Goal: Task Accomplishment & Management: Complete application form

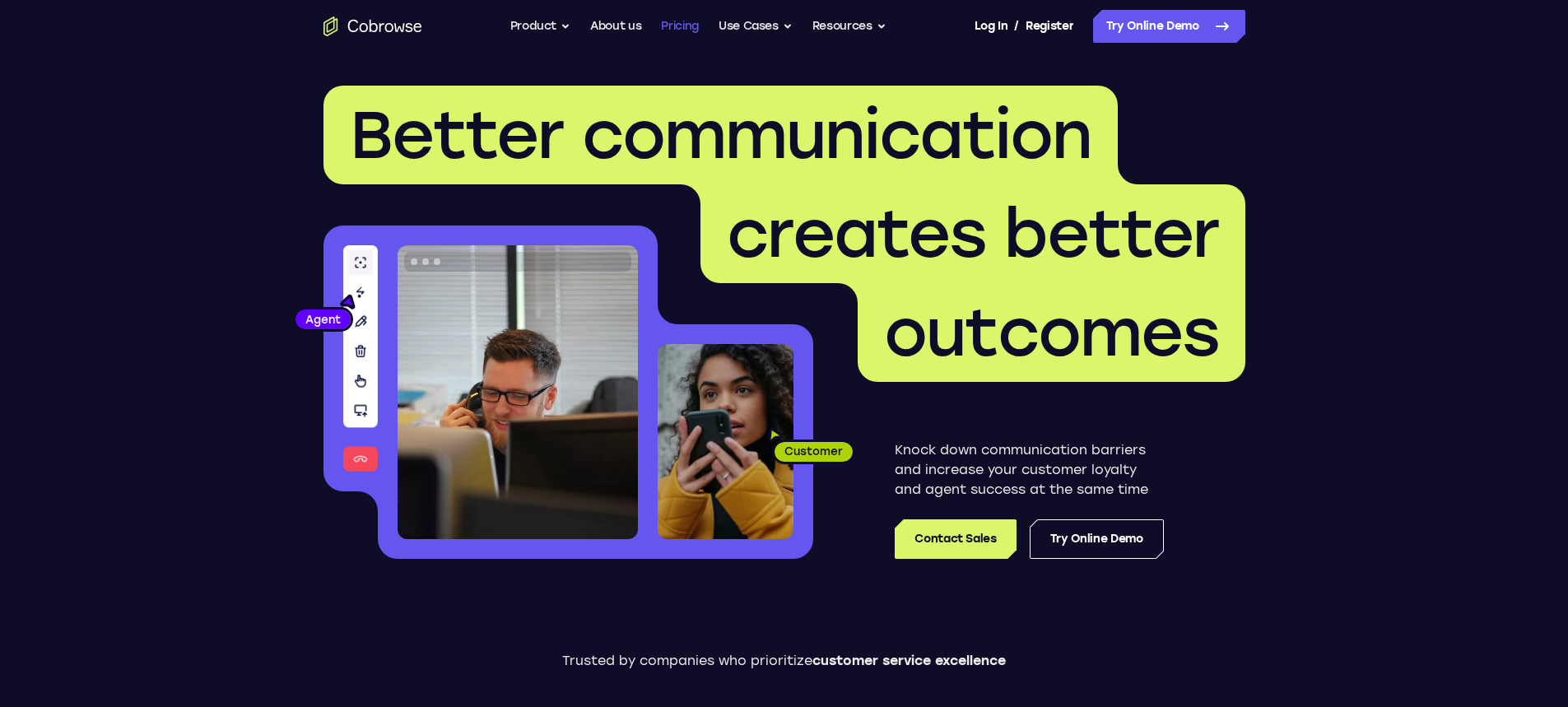
click at [680, 27] on link "Pricing" at bounding box center [680, 27] width 38 height 33
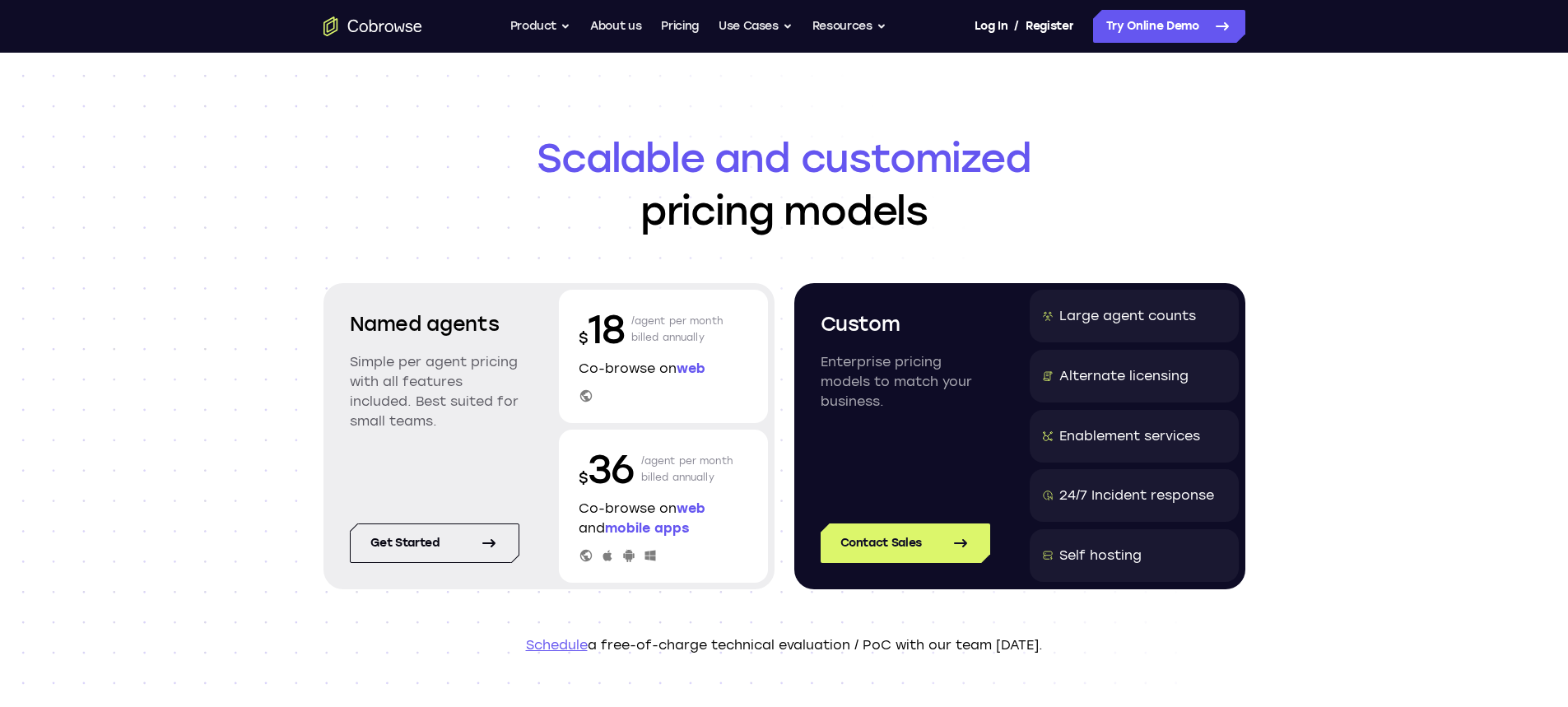
click at [633, 321] on p "/agent per month billed annually" at bounding box center [678, 329] width 92 height 53
click at [573, 334] on div "$ 18 /agent per month billed annually Co-browse on web" at bounding box center [664, 356] width 209 height 133
click at [612, 375] on p "Co-browse on web" at bounding box center [663, 368] width 169 height 19
click at [100, 295] on div "Scalable and customized pricing models Named agents Simple per agent pricing wi…" at bounding box center [784, 393] width 1568 height 681
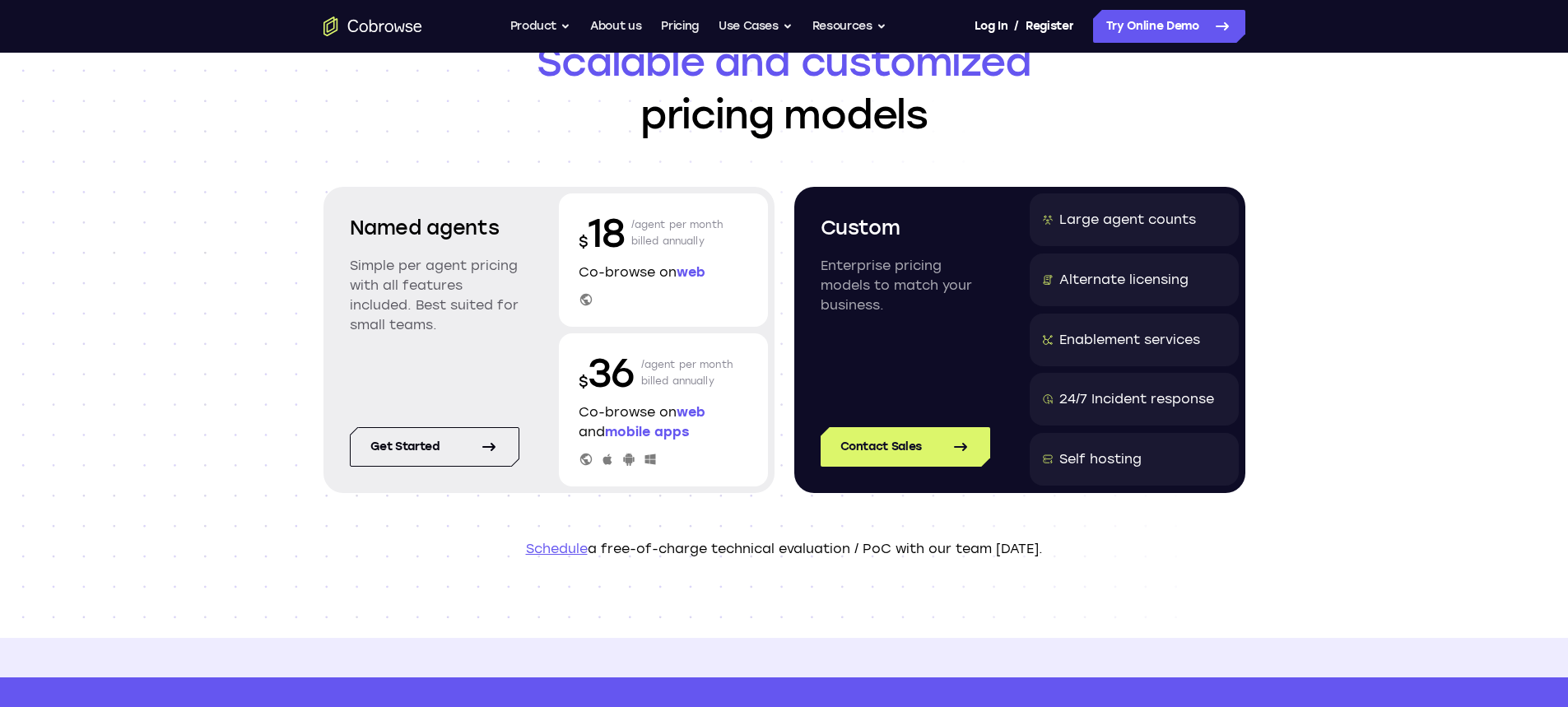
scroll to position [82, 0]
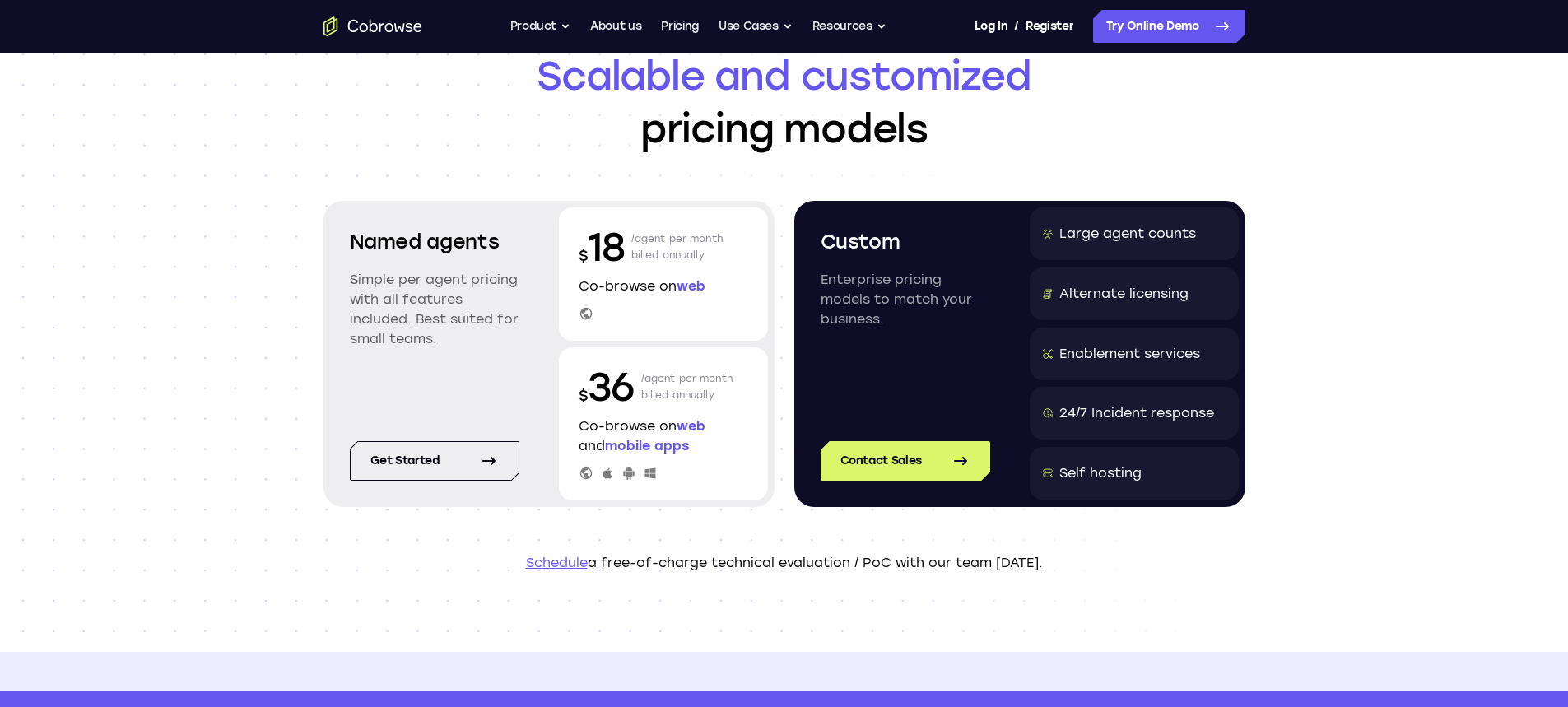
click at [551, 565] on link "Schedule" at bounding box center [557, 562] width 62 height 16
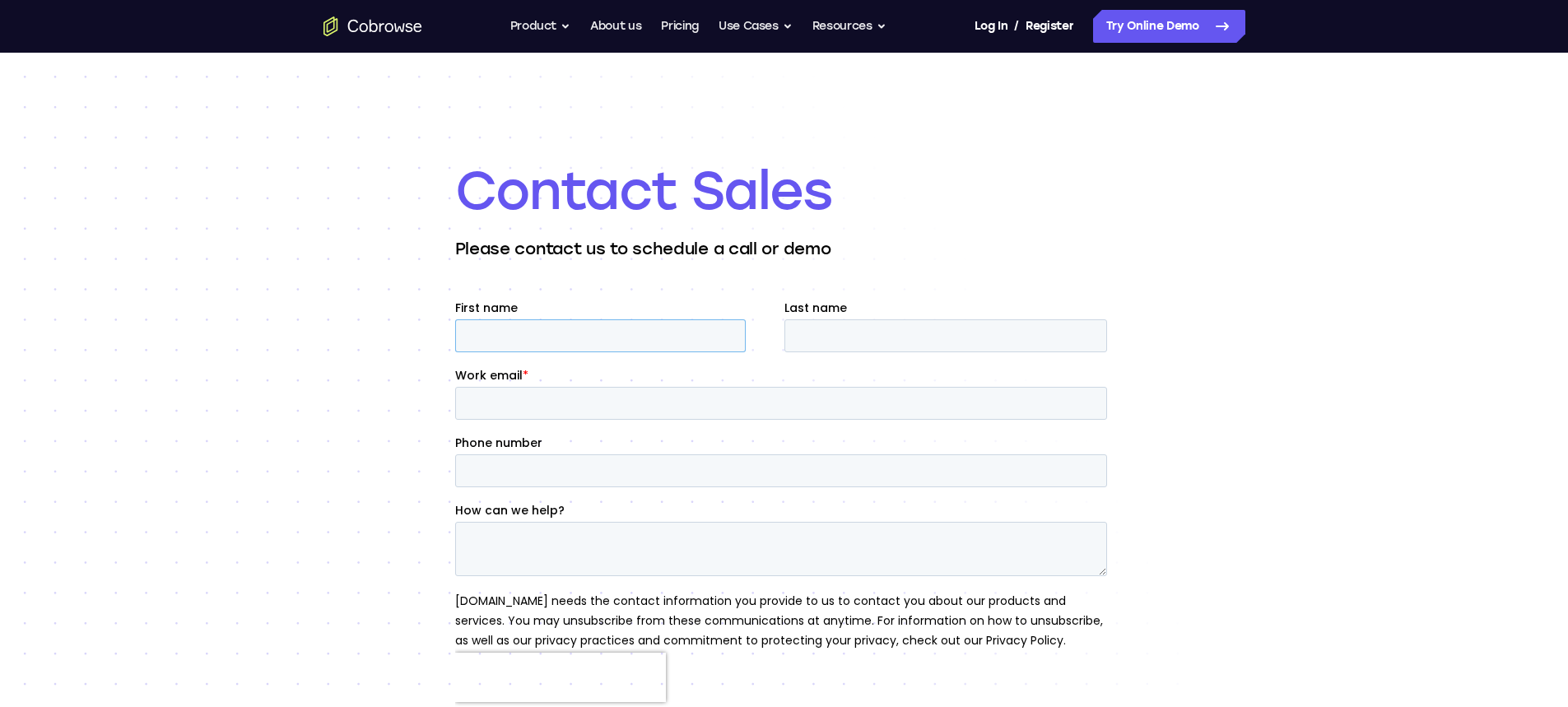
click at [545, 332] on input "First name" at bounding box center [599, 335] width 290 height 33
type input "Jeff"
click at [883, 347] on input "Last name" at bounding box center [945, 335] width 323 height 33
type input "Purcell"
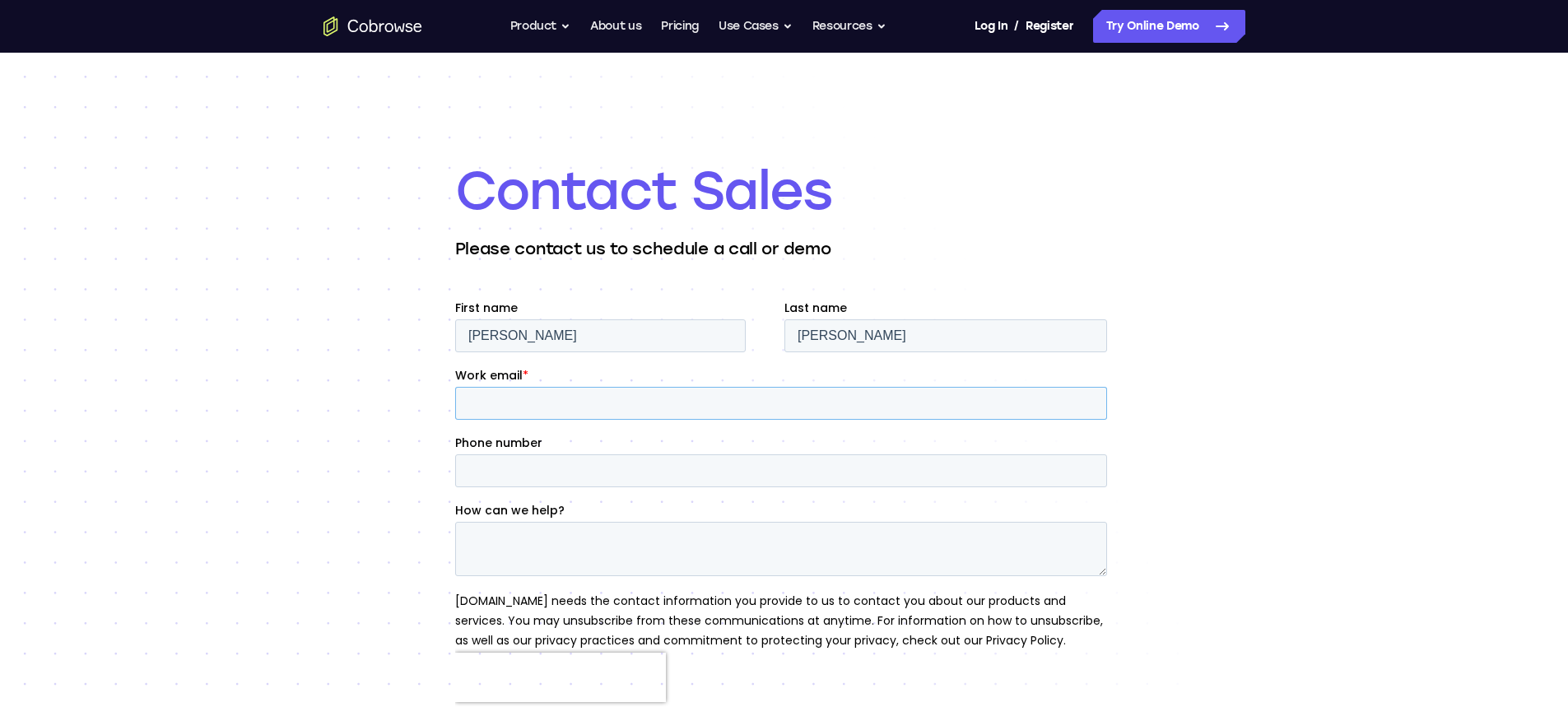
click at [665, 415] on input "Work email *" at bounding box center [779, 403] width 652 height 33
type input "jpurcell@epacflexibles.com"
click at [515, 474] on input "Phone number" at bounding box center [779, 470] width 652 height 33
type input "208-413-4204"
click at [528, 553] on textarea "How can we help?" at bounding box center [779, 548] width 652 height 55
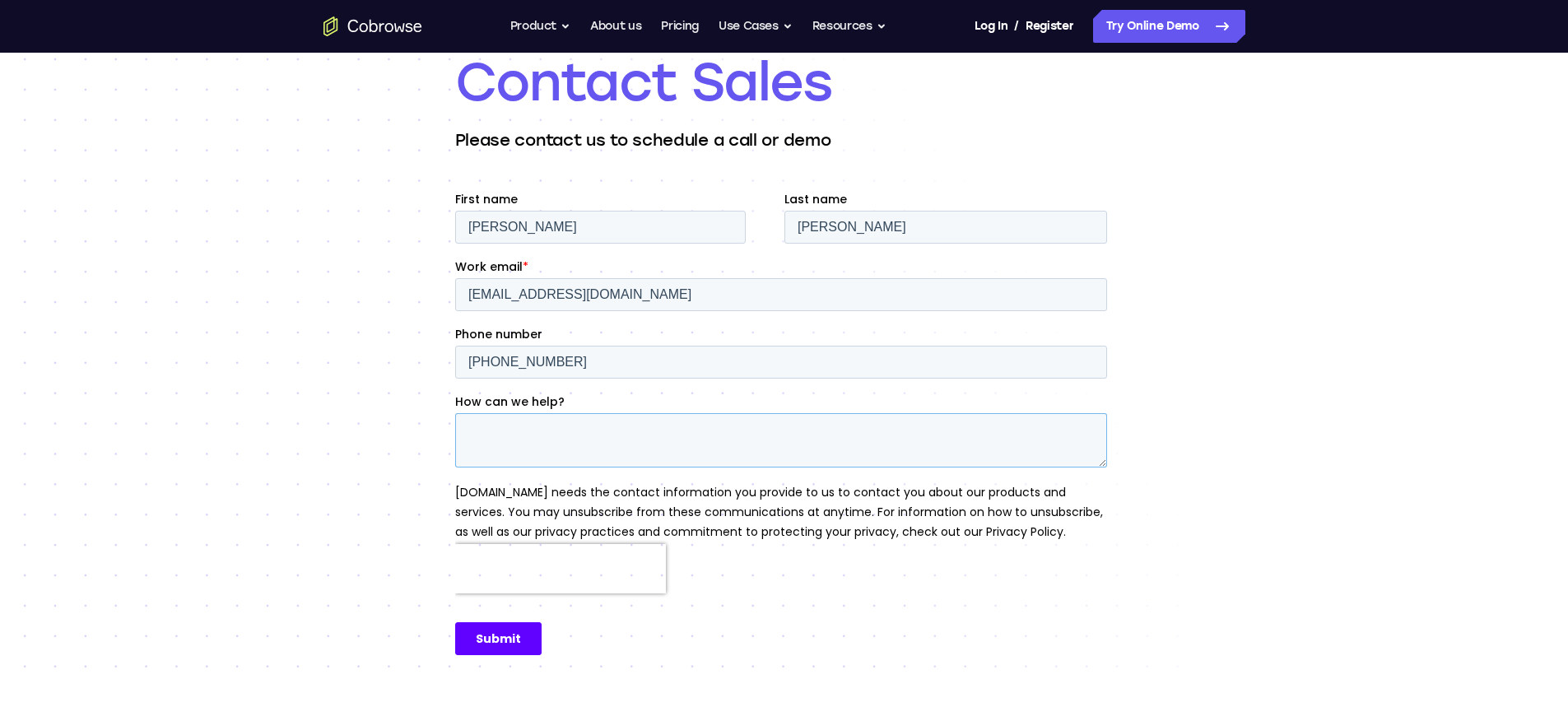
scroll to position [82, 0]
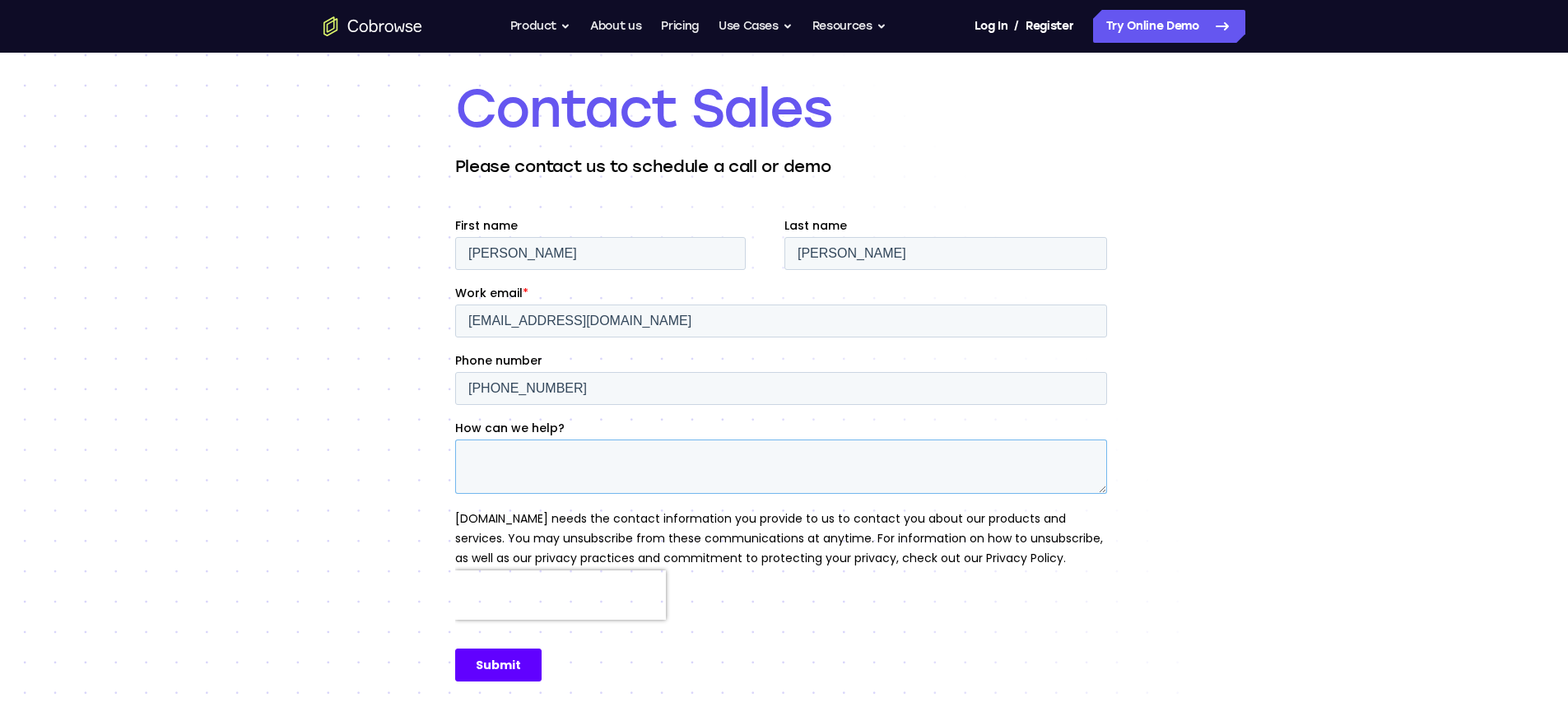
click at [552, 458] on textarea "How can we help?" at bounding box center [779, 466] width 652 height 55
type textarea "Looking at salesforce and MIAW integration demo"
click at [497, 654] on input "Submit" at bounding box center [496, 665] width 86 height 33
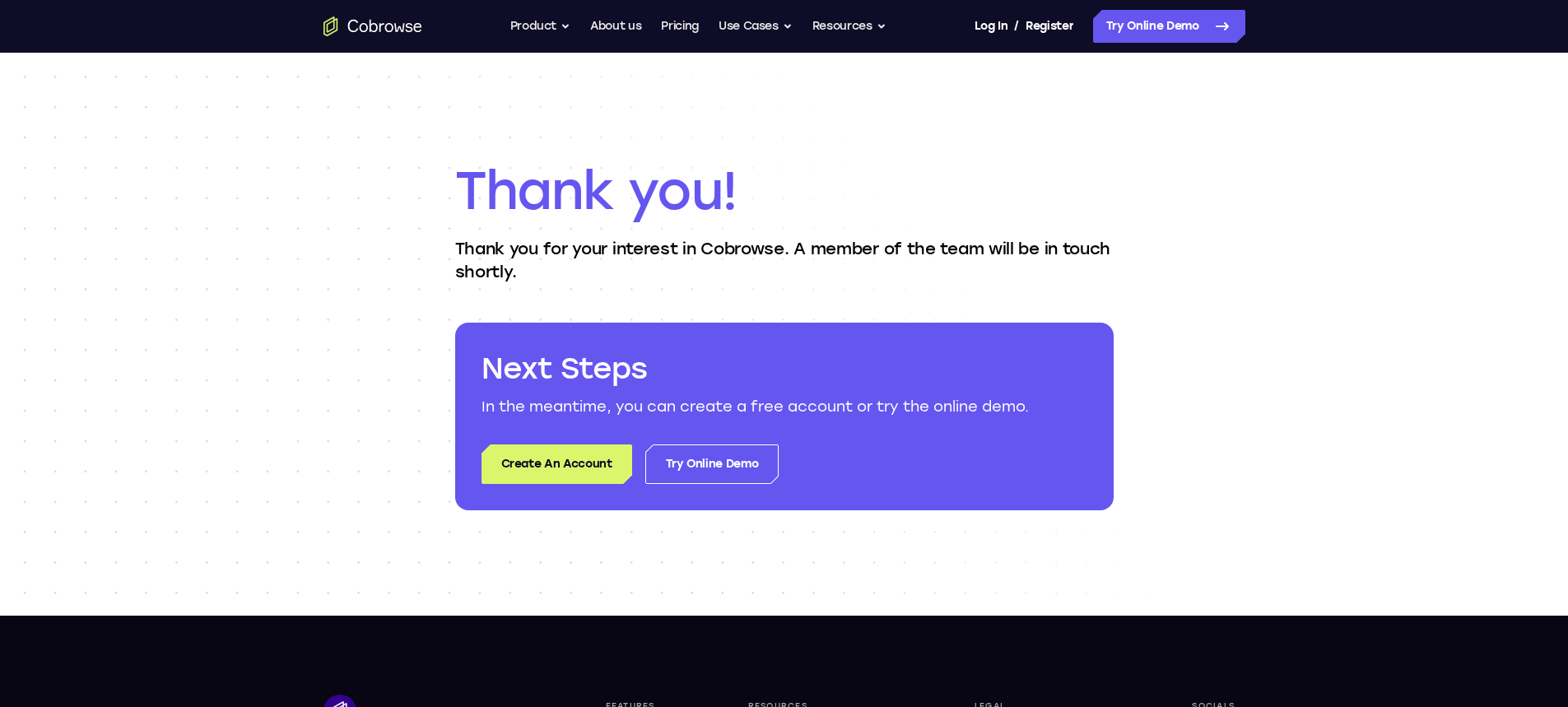
drag, startPoint x: 178, startPoint y: 216, endPoint x: 165, endPoint y: 215, distance: 13.0
click at [177, 216] on div "Thank you! Thank you for your interest in Cobrowse. A member of the team will b…" at bounding box center [784, 334] width 1568 height 563
